Goal: Information Seeking & Learning: Learn about a topic

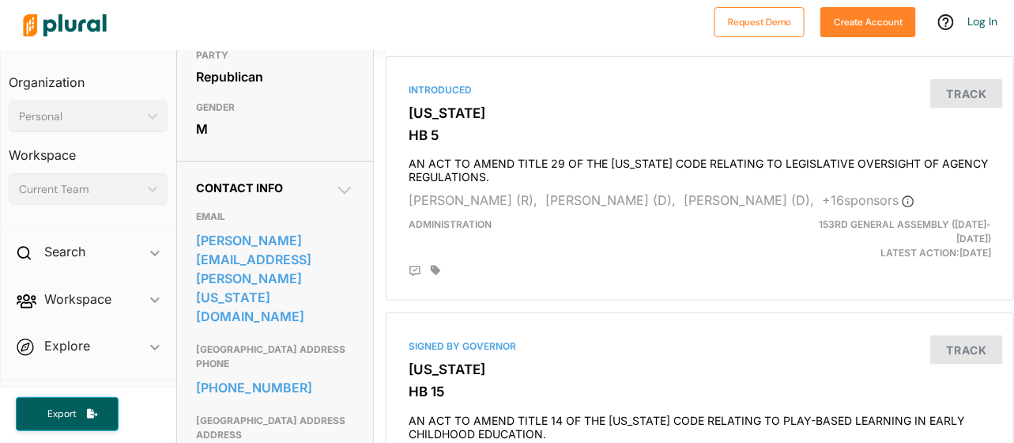
scroll to position [395, 0]
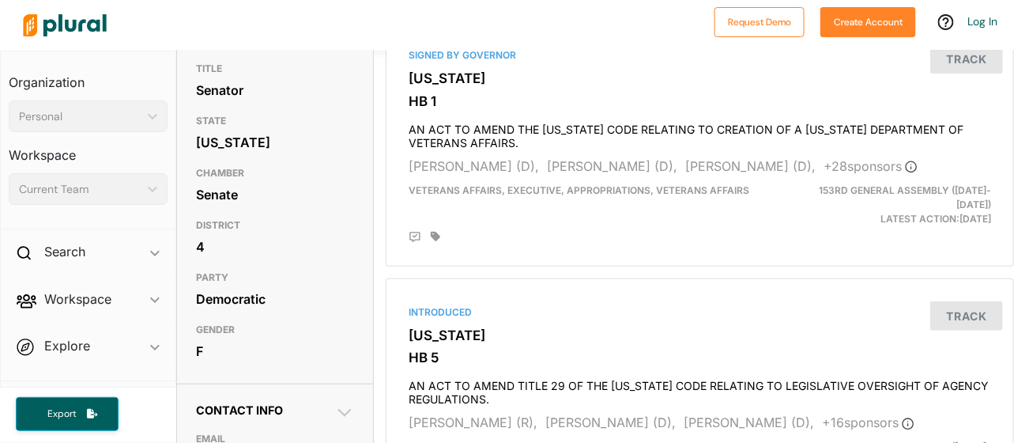
scroll to position [395, 0]
